Goal: Check status: Check status

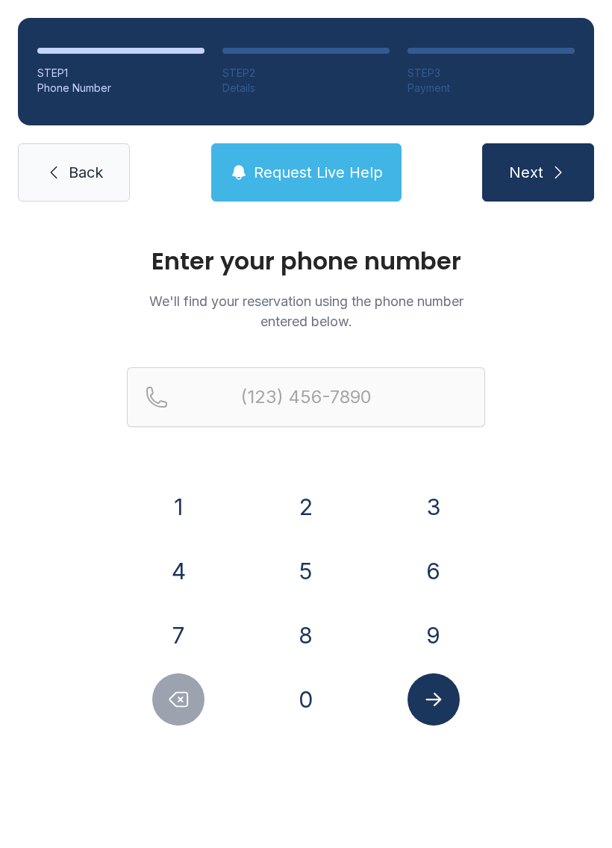
click at [191, 571] on button "4" at bounding box center [178, 571] width 52 height 52
click at [294, 715] on button "0" at bounding box center [306, 700] width 52 height 52
click at [184, 628] on button "7" at bounding box center [178, 635] width 52 height 52
click at [440, 635] on button "9" at bounding box center [434, 635] width 52 height 52
click at [309, 562] on button "5" at bounding box center [306, 571] width 52 height 52
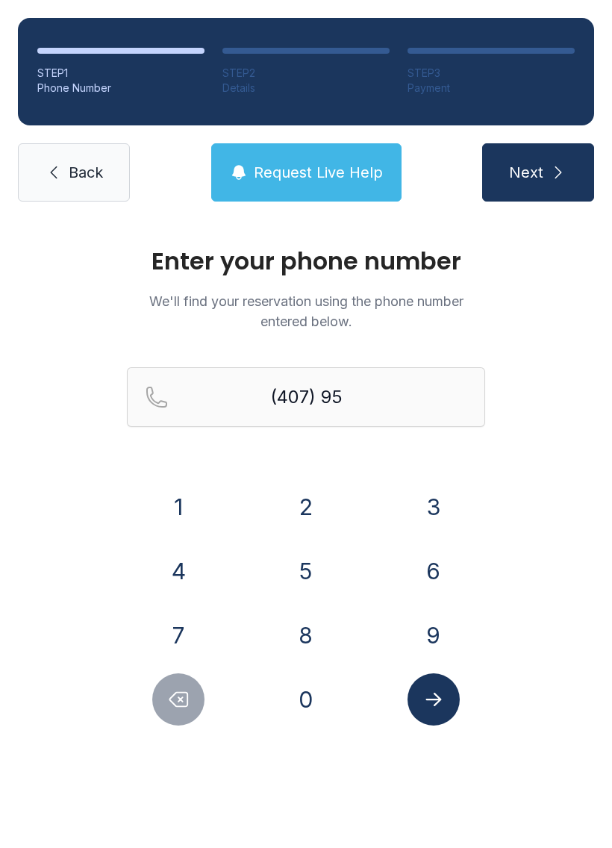
click at [424, 489] on button "3" at bounding box center [434, 507] width 52 height 52
click at [415, 561] on button "6" at bounding box center [434, 571] width 52 height 52
click at [316, 565] on button "5" at bounding box center [306, 571] width 52 height 52
click at [309, 556] on button "5" at bounding box center [306, 571] width 52 height 52
click at [308, 633] on button "8" at bounding box center [306, 635] width 52 height 52
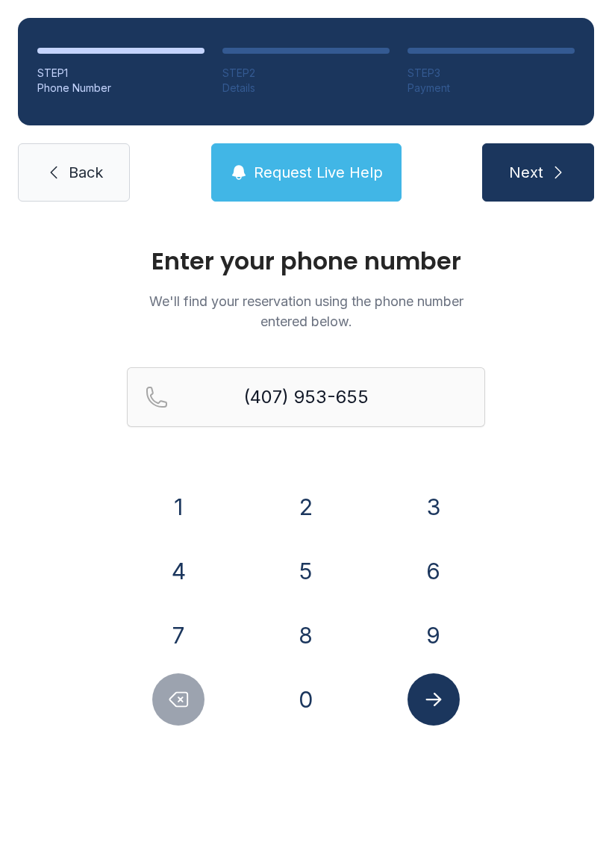
type input "[PHONE_NUMBER]"
click at [449, 691] on button "Submit lookup form" at bounding box center [434, 700] width 52 height 52
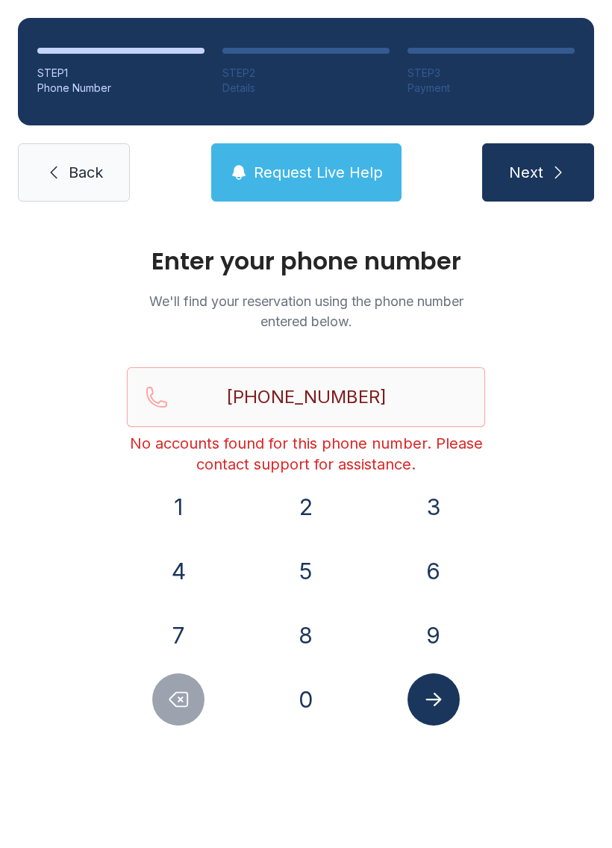
click at [325, 154] on button "Request Live Help" at bounding box center [306, 172] width 190 height 58
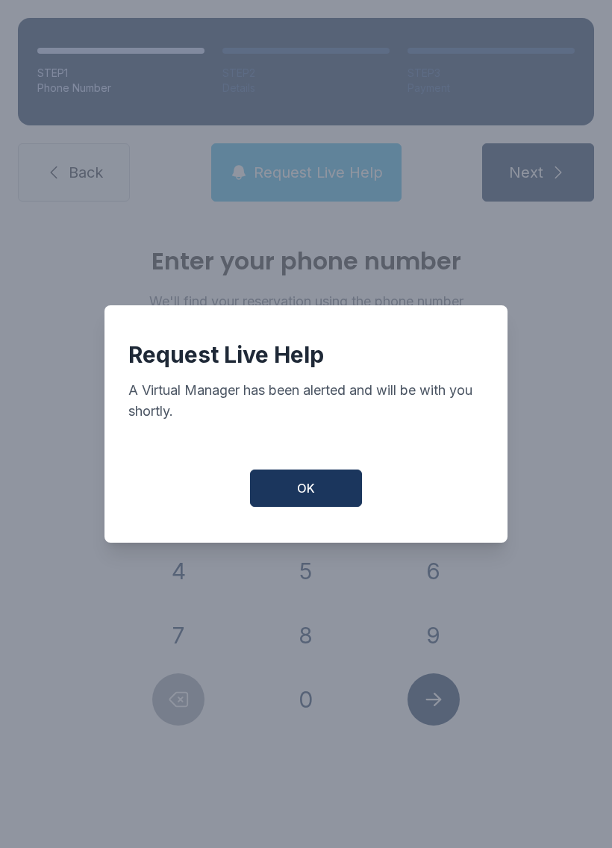
click at [320, 494] on button "OK" at bounding box center [306, 488] width 112 height 37
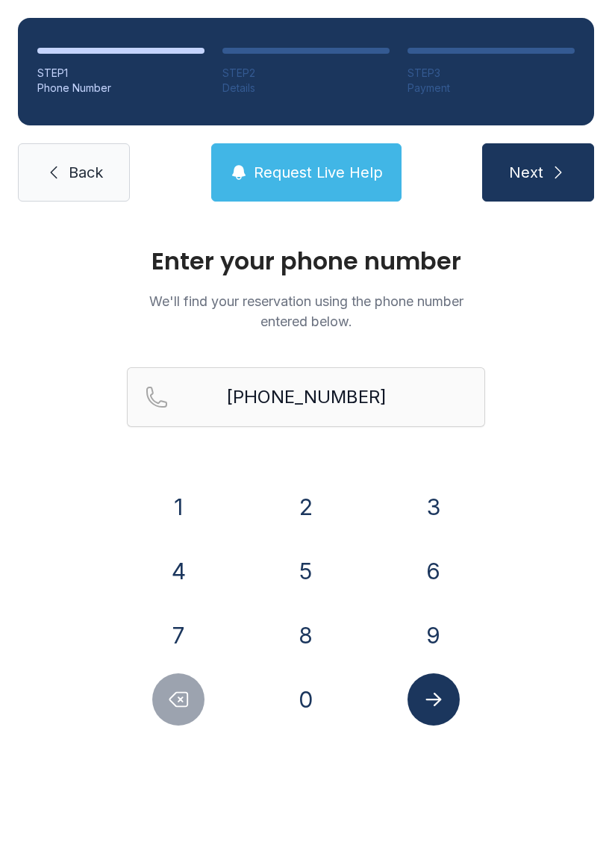
click at [541, 168] on span "Next" at bounding box center [526, 172] width 34 height 21
